Goal: Task Accomplishment & Management: Use online tool/utility

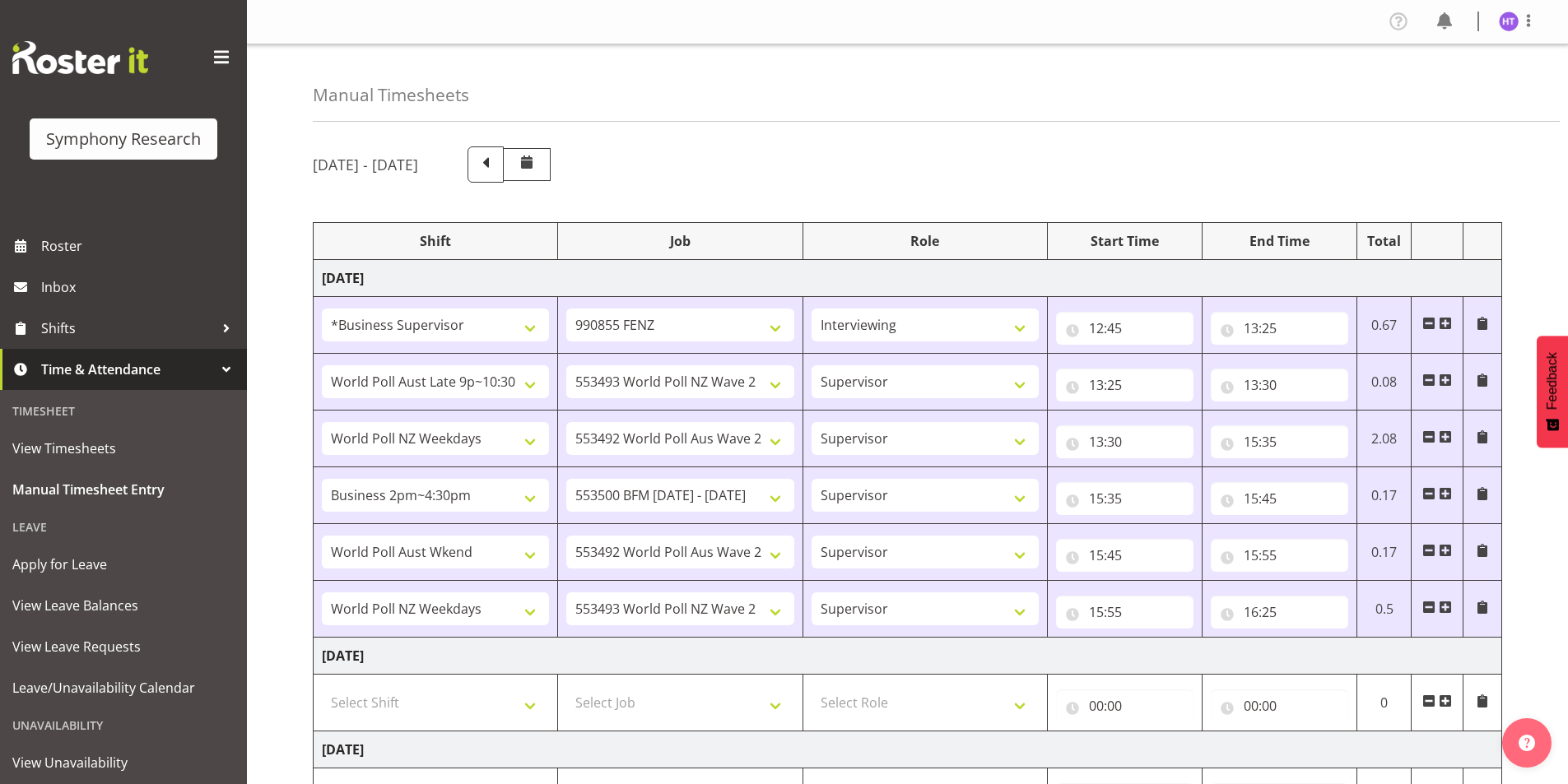
select select "1607"
select select "9636"
select select "57511"
select select "10527"
select select "45"
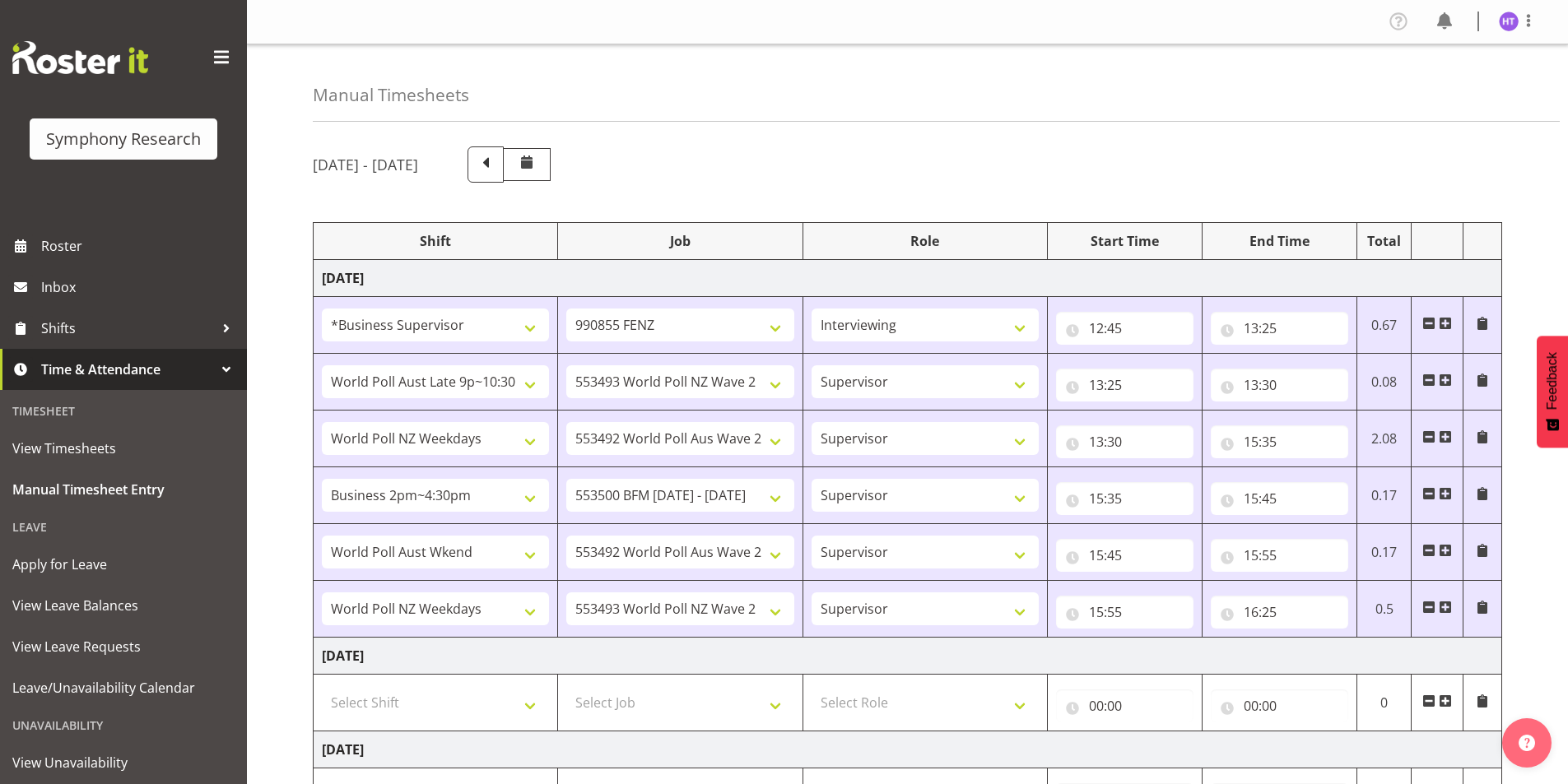
select select "41604"
select select "10499"
select select "45"
select select "103"
select select "10242"
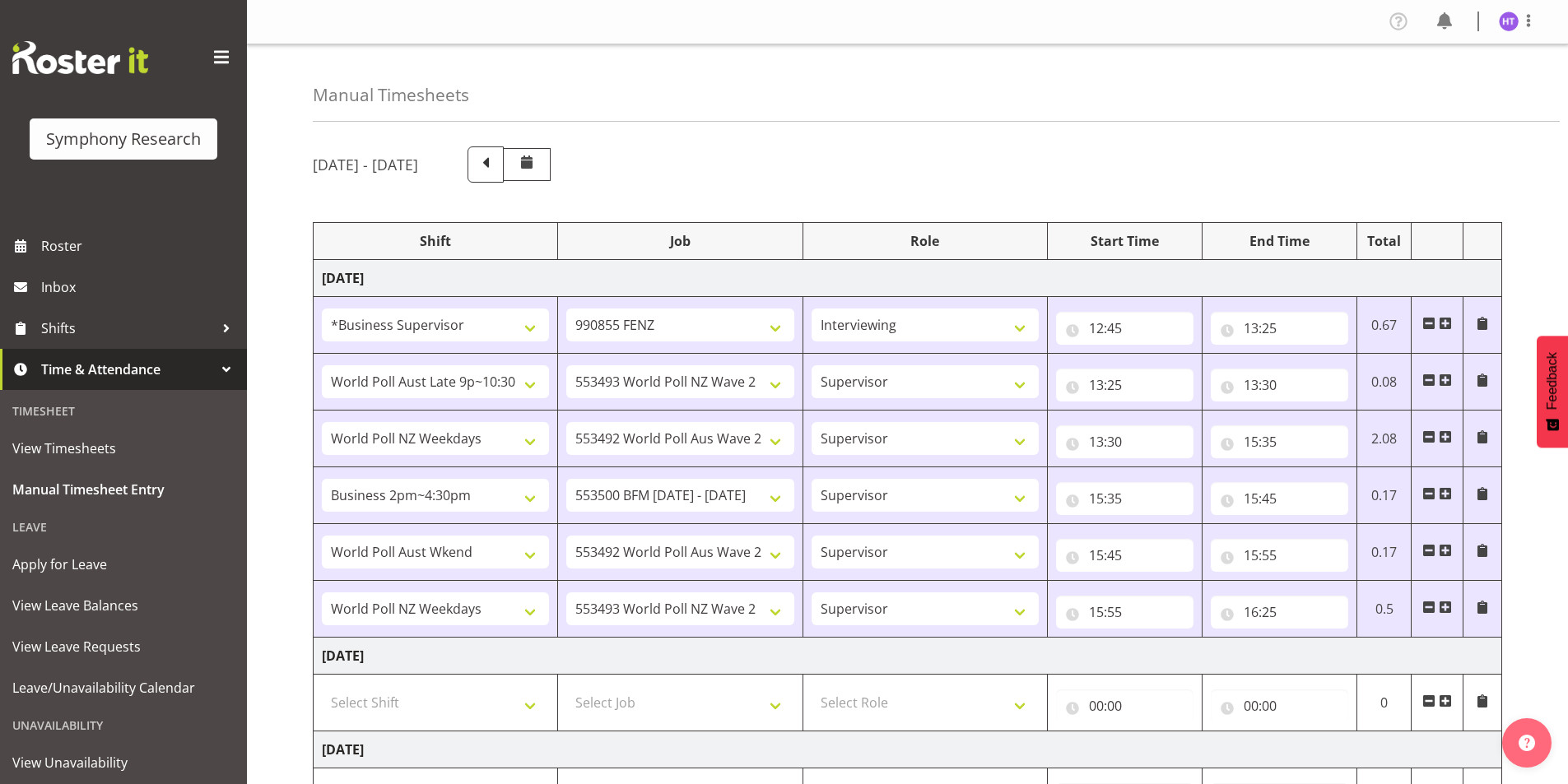
select select "45"
select select "11547"
select select "10499"
select select "45"
select select "41604"
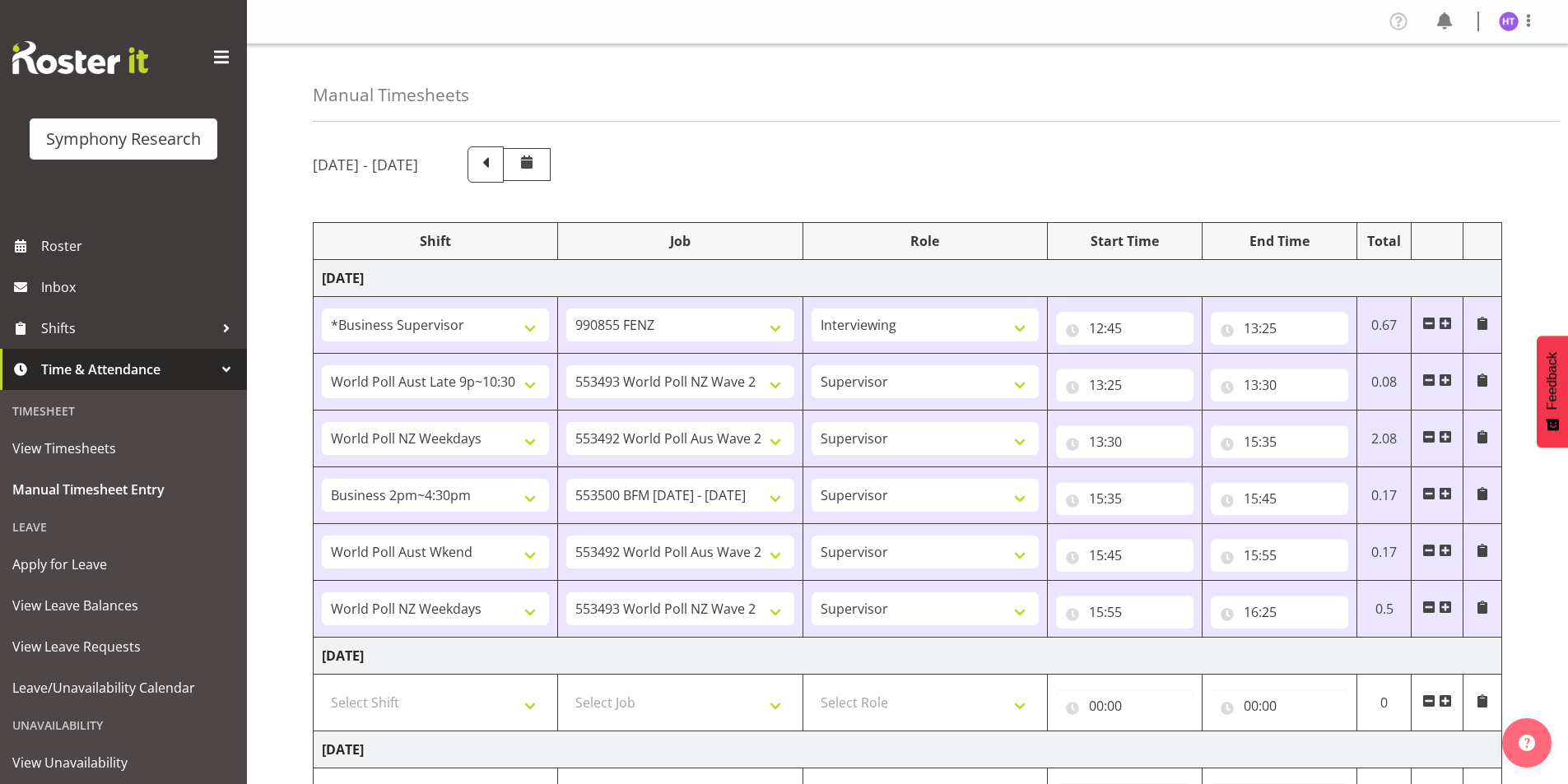
select select "10527"
select select "45"
